Goal: Task Accomplishment & Management: Manage account settings

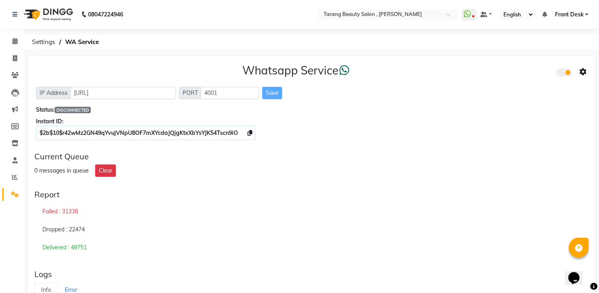
click at [82, 108] on span "DISCONNECTED" at bounding box center [73, 110] width 36 height 6
click at [81, 108] on span "DISCONNECTED" at bounding box center [73, 110] width 36 height 6
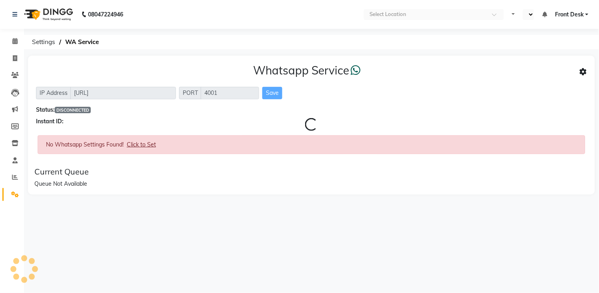
select select "en"
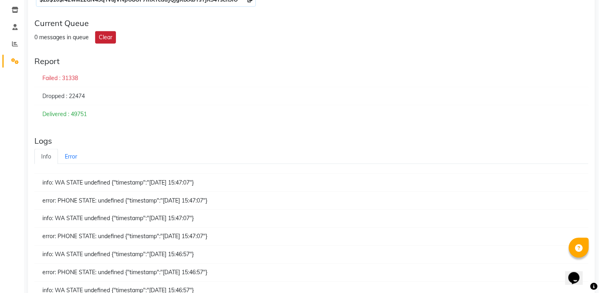
click at [101, 42] on button "Clear" at bounding box center [105, 37] width 21 height 12
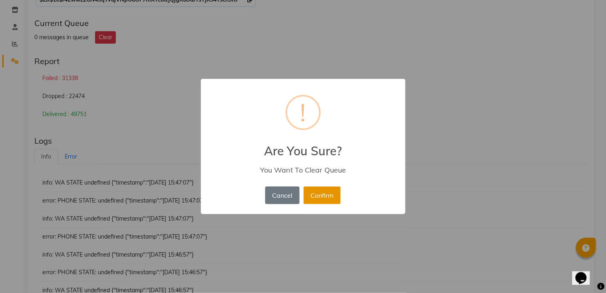
click at [326, 198] on button "Confirm" at bounding box center [322, 195] width 37 height 18
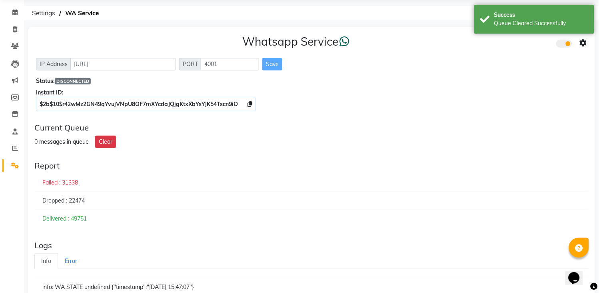
scroll to position [44, 0]
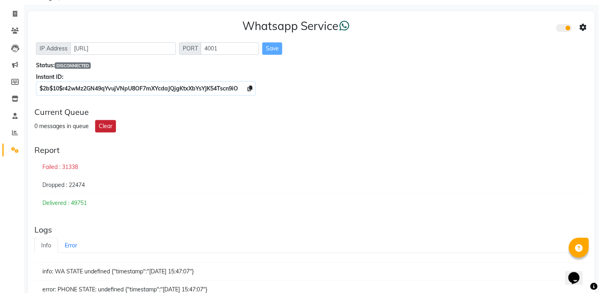
click at [99, 129] on button "Clear" at bounding box center [105, 126] width 21 height 12
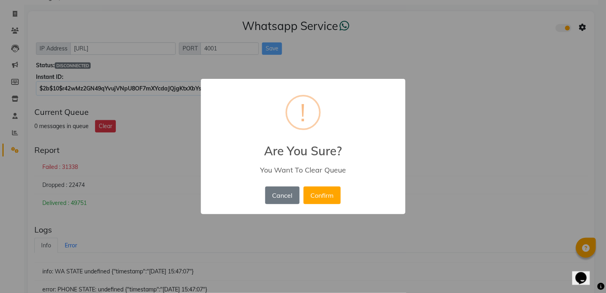
click at [69, 222] on div "× ! Are You Sure? You Want To Clear Queue Cancel No Confirm" at bounding box center [303, 146] width 606 height 293
click at [68, 242] on div "× ! Are You Sure? You Want To Clear Queue Cancel No Confirm" at bounding box center [303, 146] width 606 height 293
click at [285, 202] on button "Cancel" at bounding box center [282, 195] width 34 height 18
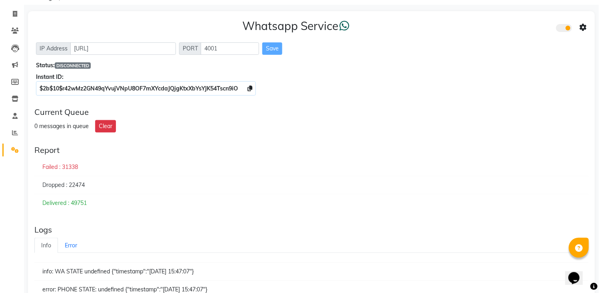
click at [44, 242] on link "Info" at bounding box center [46, 245] width 24 height 16
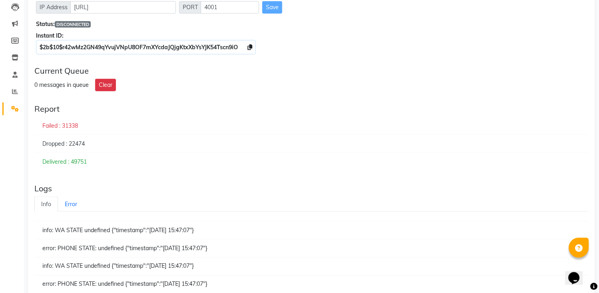
scroll to position [213, 0]
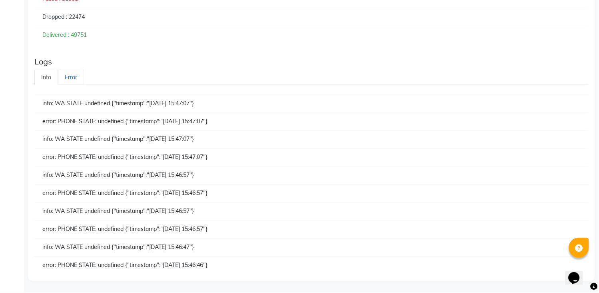
click at [65, 80] on link "Error" at bounding box center [71, 78] width 26 height 16
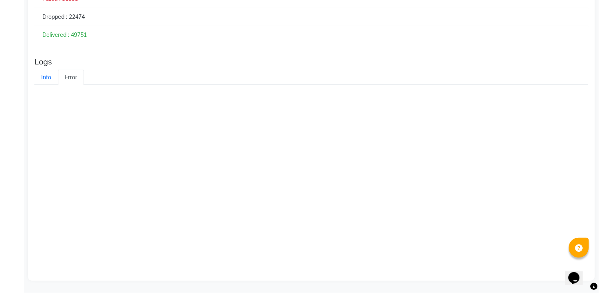
scroll to position [33, 0]
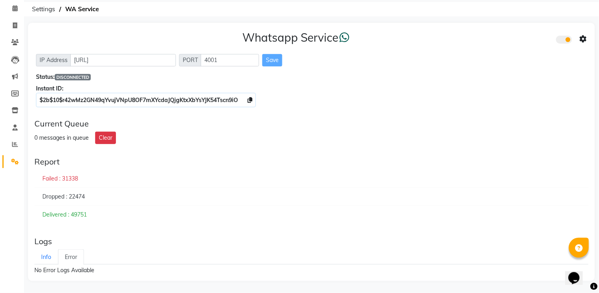
click at [79, 78] on span "DISCONNECTED" at bounding box center [73, 77] width 36 height 6
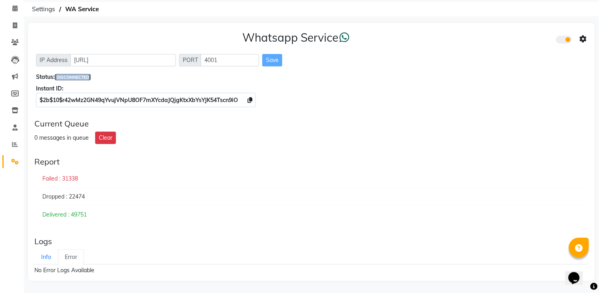
click at [79, 78] on span "DISCONNECTED" at bounding box center [73, 77] width 36 height 6
click at [63, 214] on div "Delivered : 49751" at bounding box center [311, 214] width 554 height 18
click at [71, 195] on div "Dropped : 22474" at bounding box center [311, 196] width 554 height 18
click at [72, 180] on div "Failed : 31338" at bounding box center [311, 178] width 554 height 18
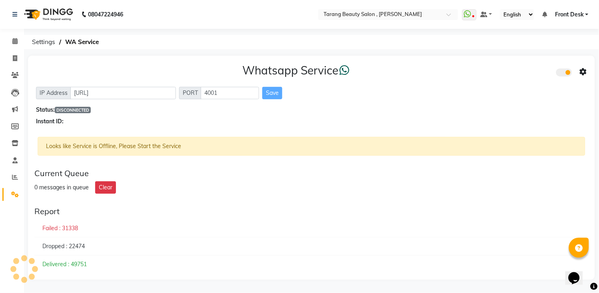
scroll to position [0, 0]
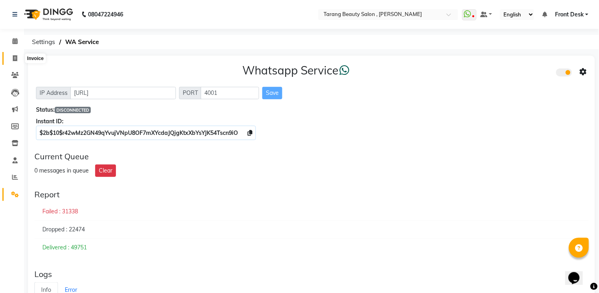
click at [14, 57] on icon at bounding box center [15, 58] width 4 height 6
select select "service"
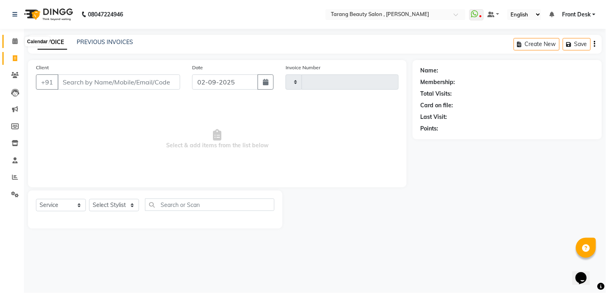
click at [12, 40] on icon at bounding box center [14, 41] width 5 height 6
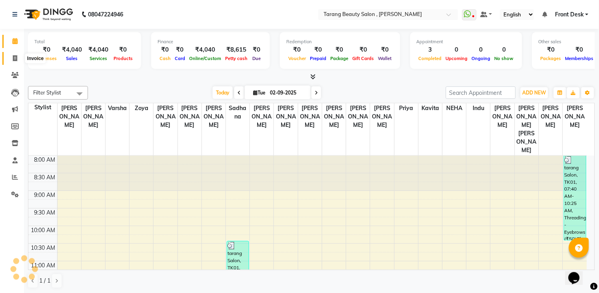
click at [11, 56] on span at bounding box center [15, 58] width 14 height 9
select select "service"
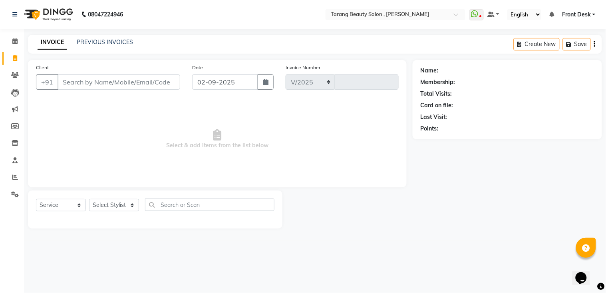
select select "5133"
type input "3065"
click at [15, 126] on icon at bounding box center [15, 126] width 8 height 6
select select
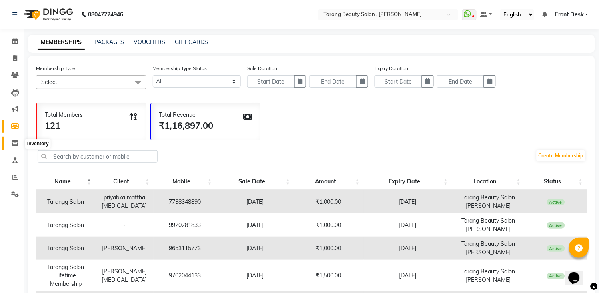
click at [14, 140] on icon at bounding box center [15, 143] width 7 height 6
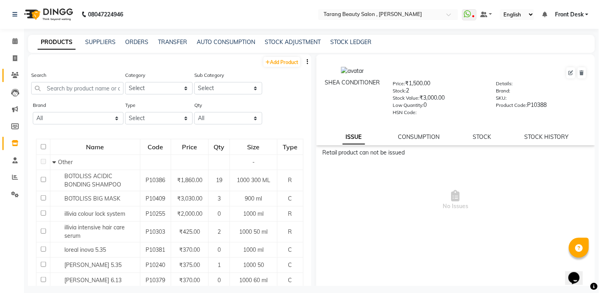
click at [10, 82] on link "Clients" at bounding box center [11, 75] width 19 height 13
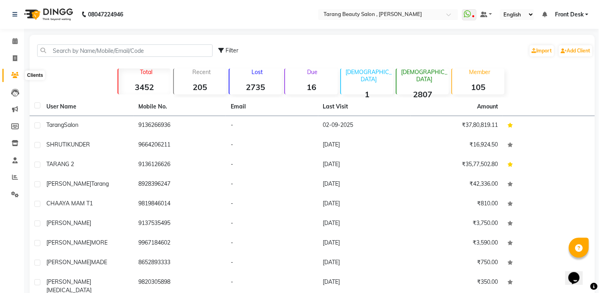
click at [16, 78] on icon at bounding box center [15, 75] width 8 height 6
click at [7, 51] on li "Invoice" at bounding box center [12, 58] width 24 height 17
click at [10, 57] on span at bounding box center [15, 58] width 14 height 9
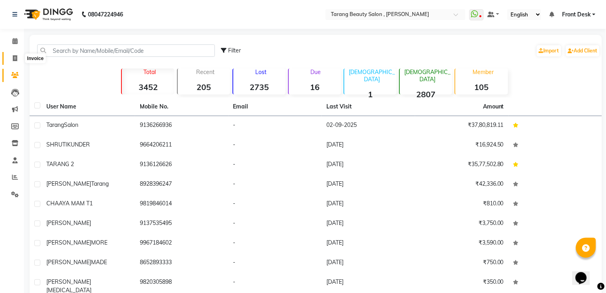
select select "5133"
select select "service"
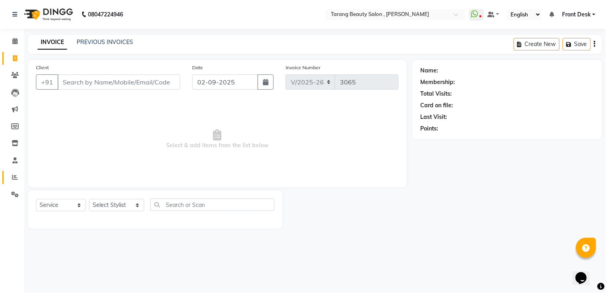
drag, startPoint x: 16, startPoint y: 185, endPoint x: 14, endPoint y: 179, distance: 7.0
click at [16, 185] on ul "Calendar Invoice Clients Leads Marketing Members Inventory Staff Reports Settin…" at bounding box center [12, 120] width 24 height 174
click at [14, 178] on icon at bounding box center [15, 177] width 6 height 6
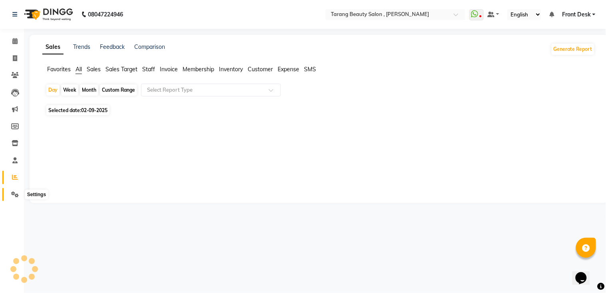
click at [18, 192] on span at bounding box center [15, 194] width 14 height 9
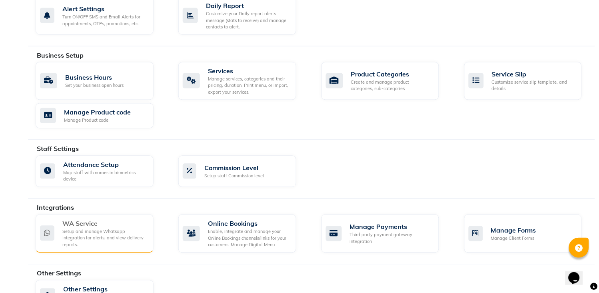
scroll to position [266, 0]
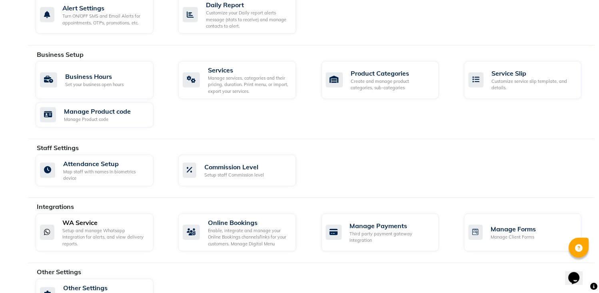
click at [113, 248] on div "WA Service Setup and manage Whatsapp Integration for alerts, and view delivery …" at bounding box center [95, 232] width 118 height 38
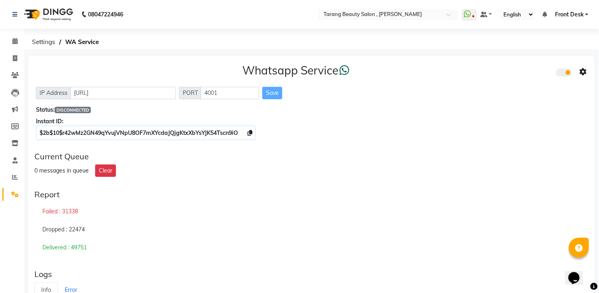
click at [74, 109] on span "DISCONNECTED" at bounding box center [73, 110] width 36 height 6
click at [74, 110] on span "DISCONNECTED" at bounding box center [73, 110] width 36 height 6
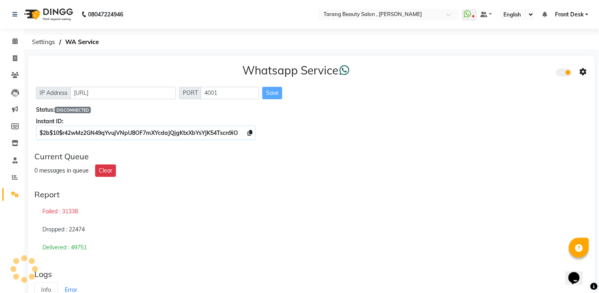
click at [273, 90] on div "Save" at bounding box center [272, 93] width 20 height 12
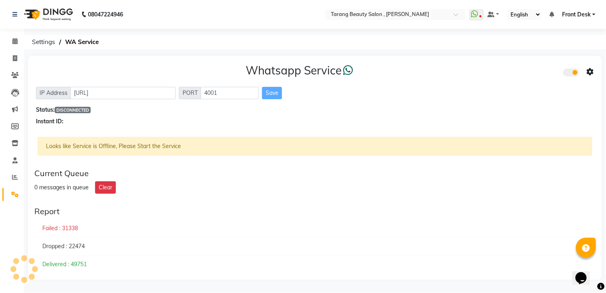
click at [328, 189] on div "0 messages in queue Clear" at bounding box center [314, 187] width 561 height 12
click at [101, 185] on button "Clear" at bounding box center [105, 187] width 21 height 12
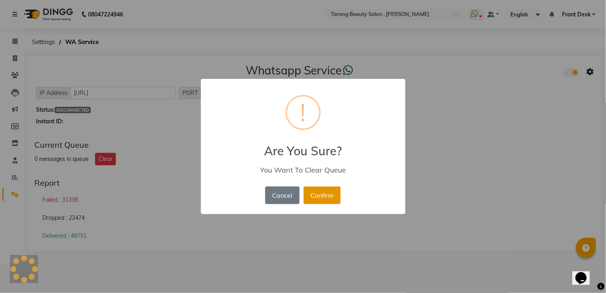
click at [333, 193] on button "Confirm" at bounding box center [322, 195] width 37 height 18
